Goal: Task Accomplishment & Management: Complete application form

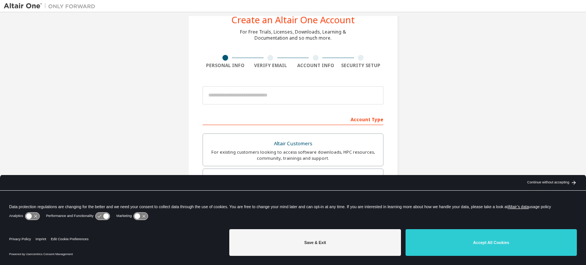
scroll to position [26, 0]
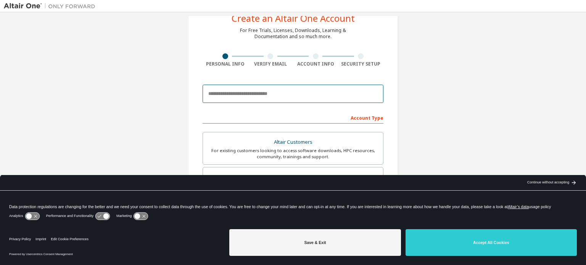
click at [229, 92] on input "email" at bounding box center [293, 94] width 181 height 18
type input "**********"
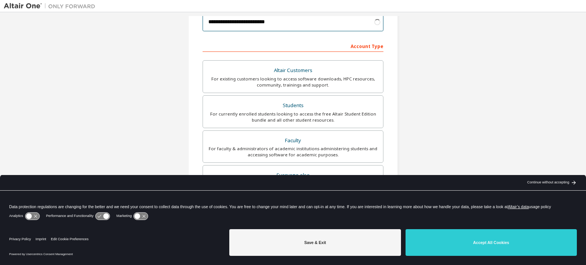
scroll to position [99, 0]
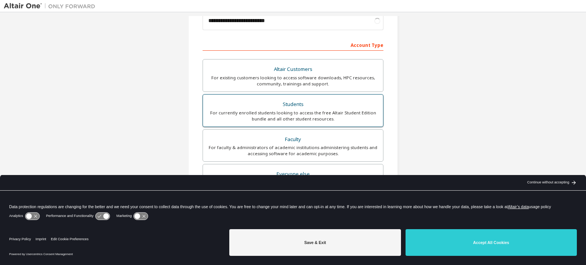
click at [350, 114] on div "For currently enrolled students looking to access the free Altair Student Editi…" at bounding box center [293, 116] width 171 height 12
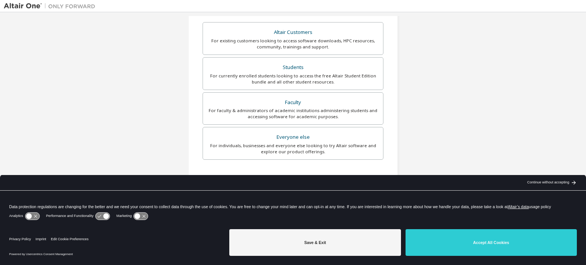
scroll to position [179, 0]
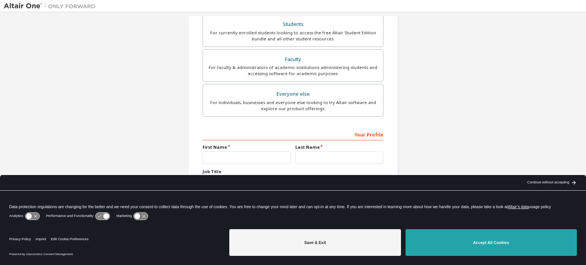
click at [424, 239] on button "Accept All Cookies" at bounding box center [490, 242] width 171 height 27
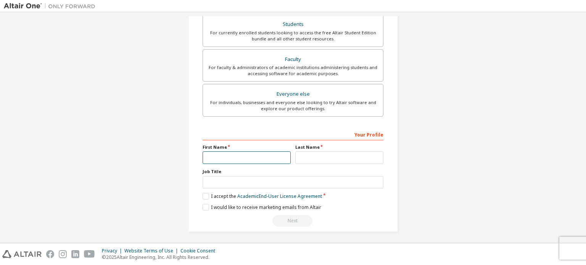
click at [231, 158] on input "text" at bounding box center [247, 157] width 88 height 13
type input "**********"
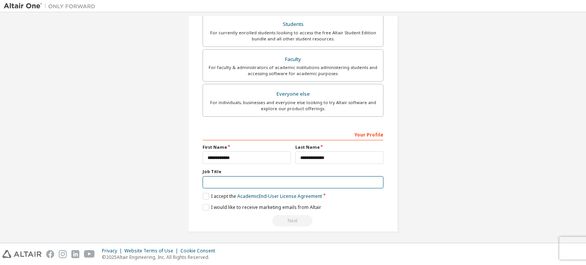
click at [248, 178] on input "text" at bounding box center [293, 182] width 181 height 13
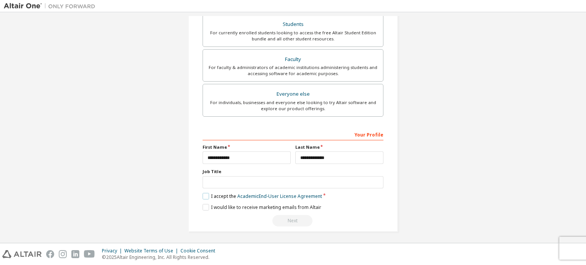
click at [208, 193] on label "I accept the Academic End-User License Agreement" at bounding box center [262, 196] width 119 height 6
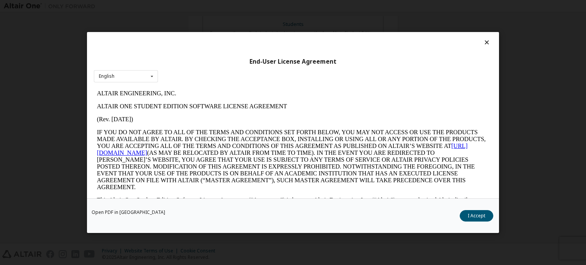
scroll to position [0, 0]
click at [473, 216] on button "I Accept" at bounding box center [477, 215] width 34 height 11
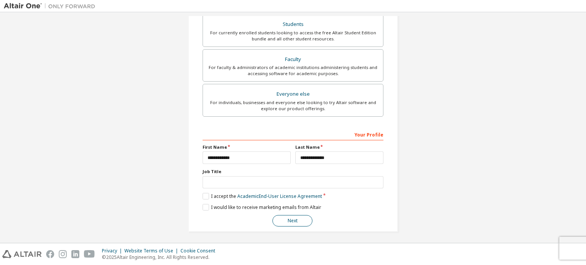
click at [289, 218] on button "Next" at bounding box center [292, 220] width 40 height 11
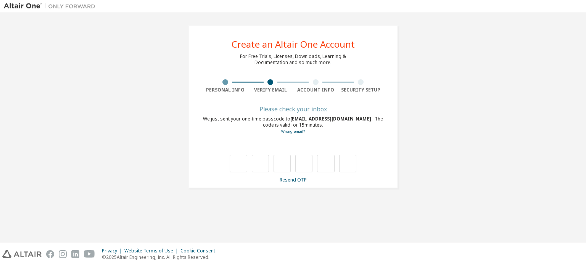
type input "*"
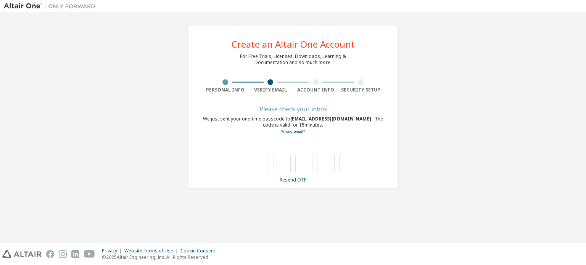
type input "*"
